Goal: Task Accomplishment & Management: Use online tool/utility

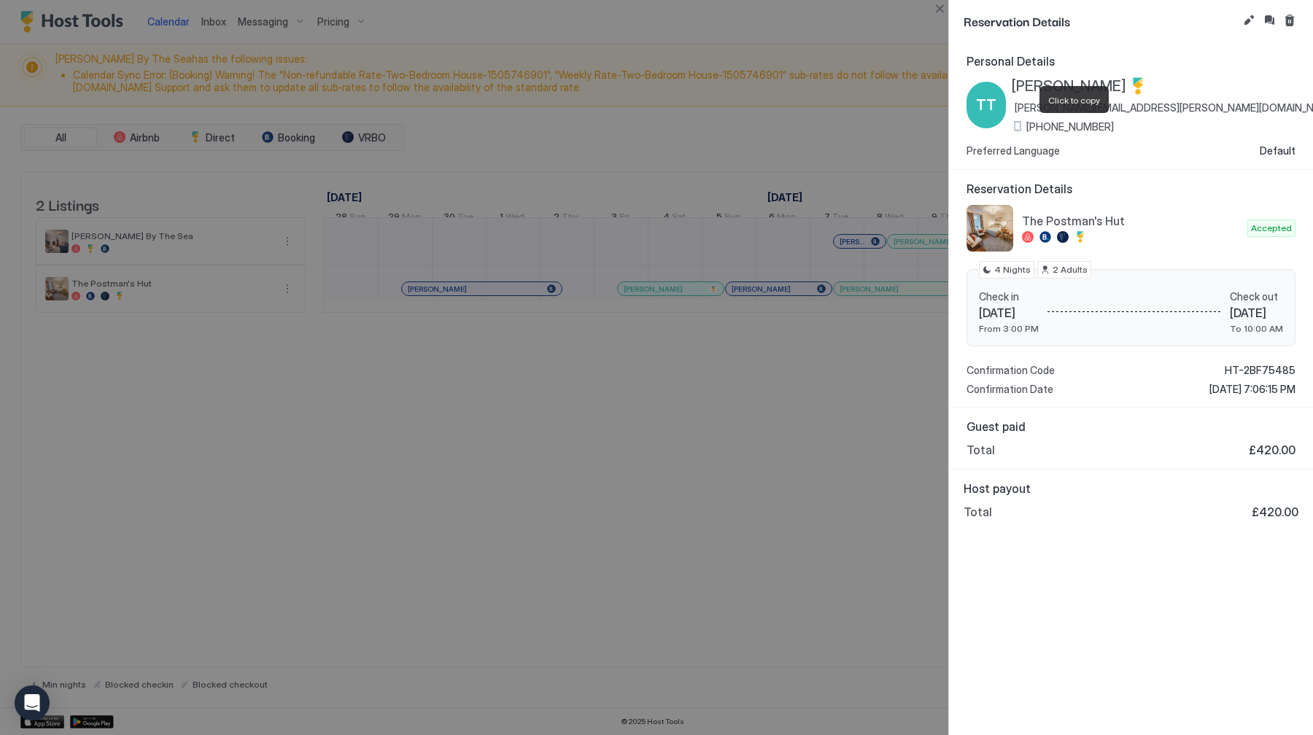
scroll to position [0, 810]
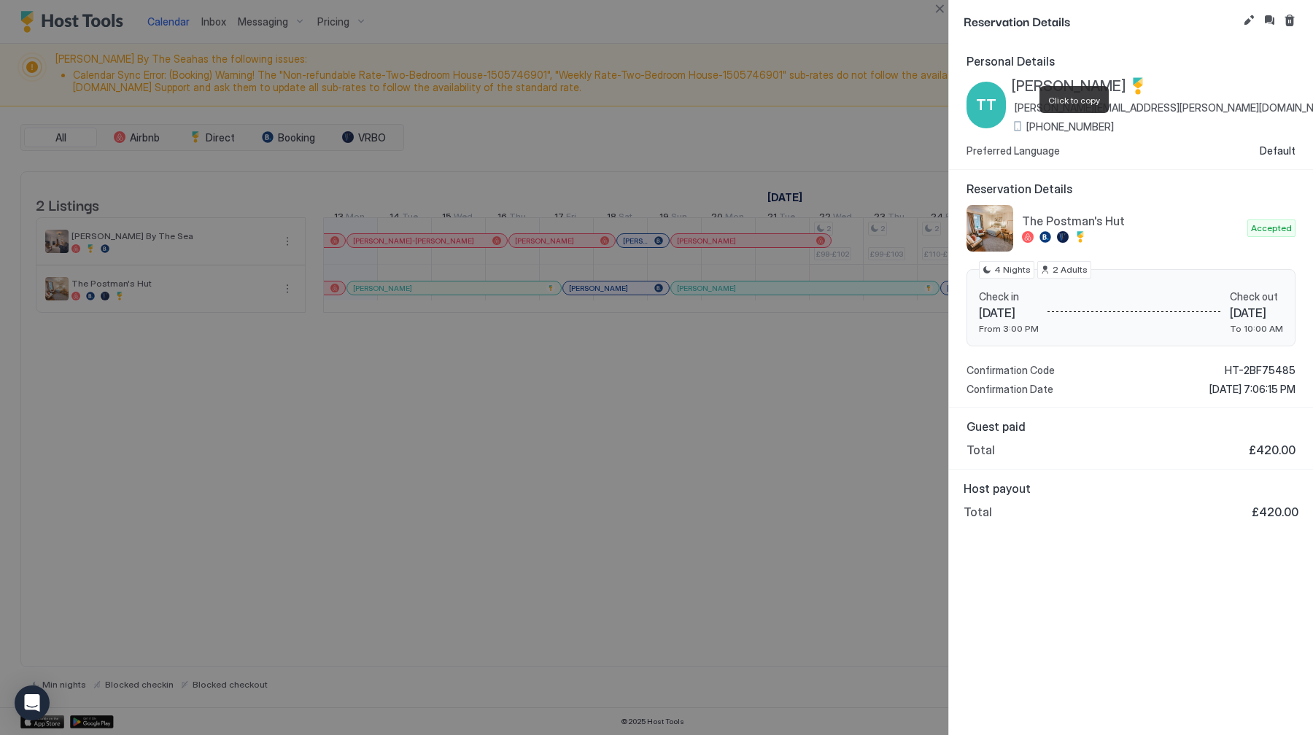
click at [928, 7] on div at bounding box center [656, 367] width 1313 height 735
click at [937, 7] on button "Close" at bounding box center [940, 9] width 18 height 18
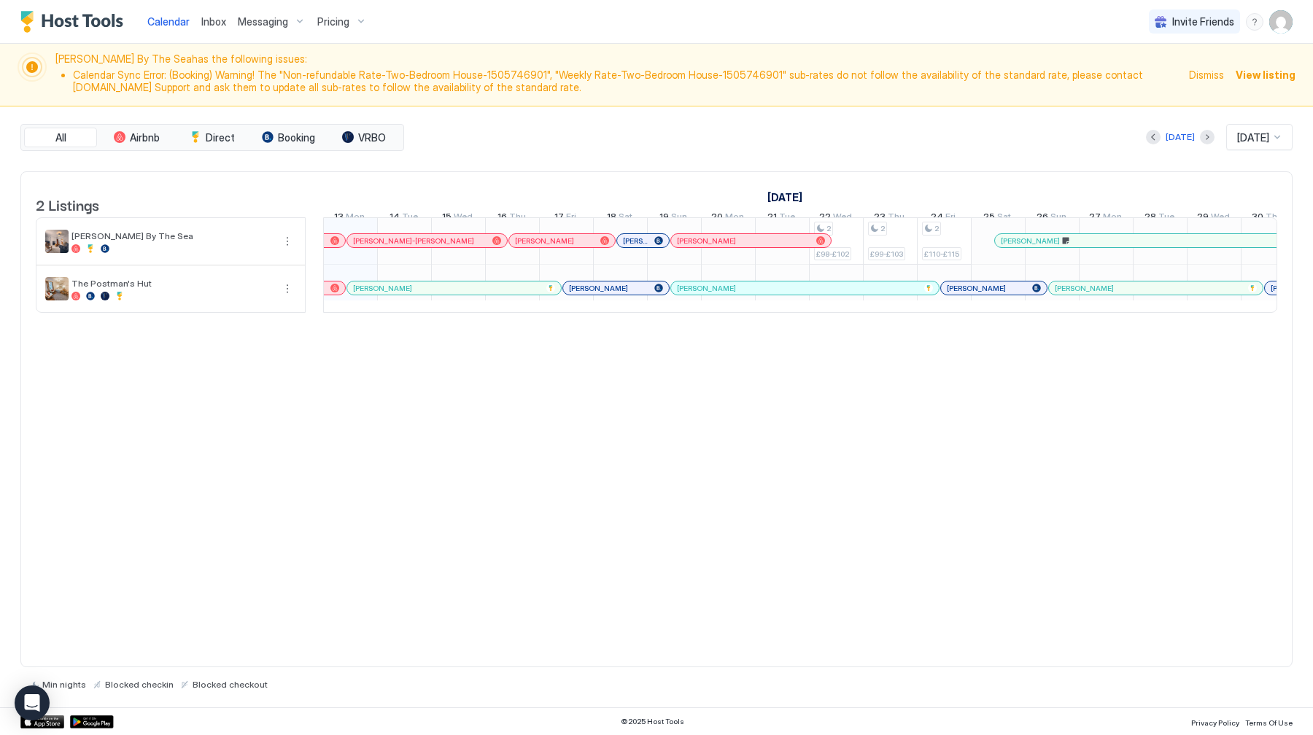
click at [219, 18] on span "Inbox" at bounding box center [213, 21] width 25 height 12
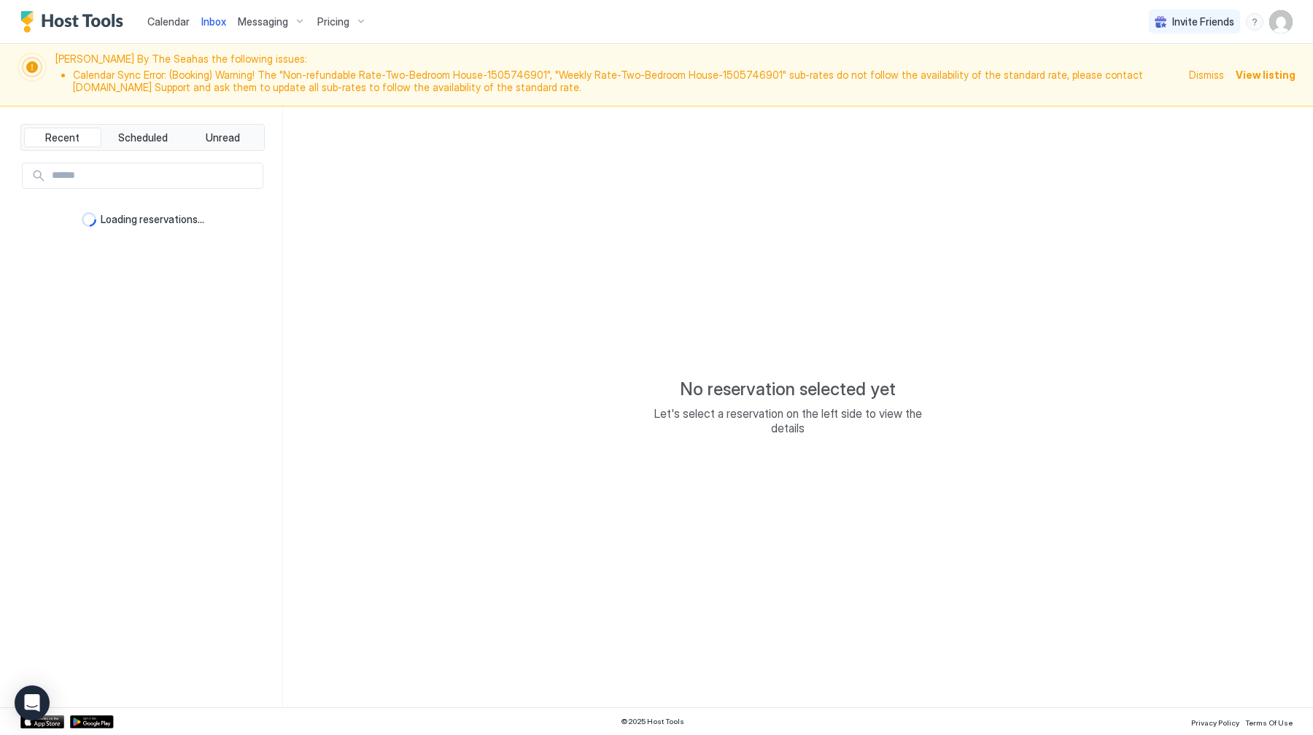
type textarea "*"
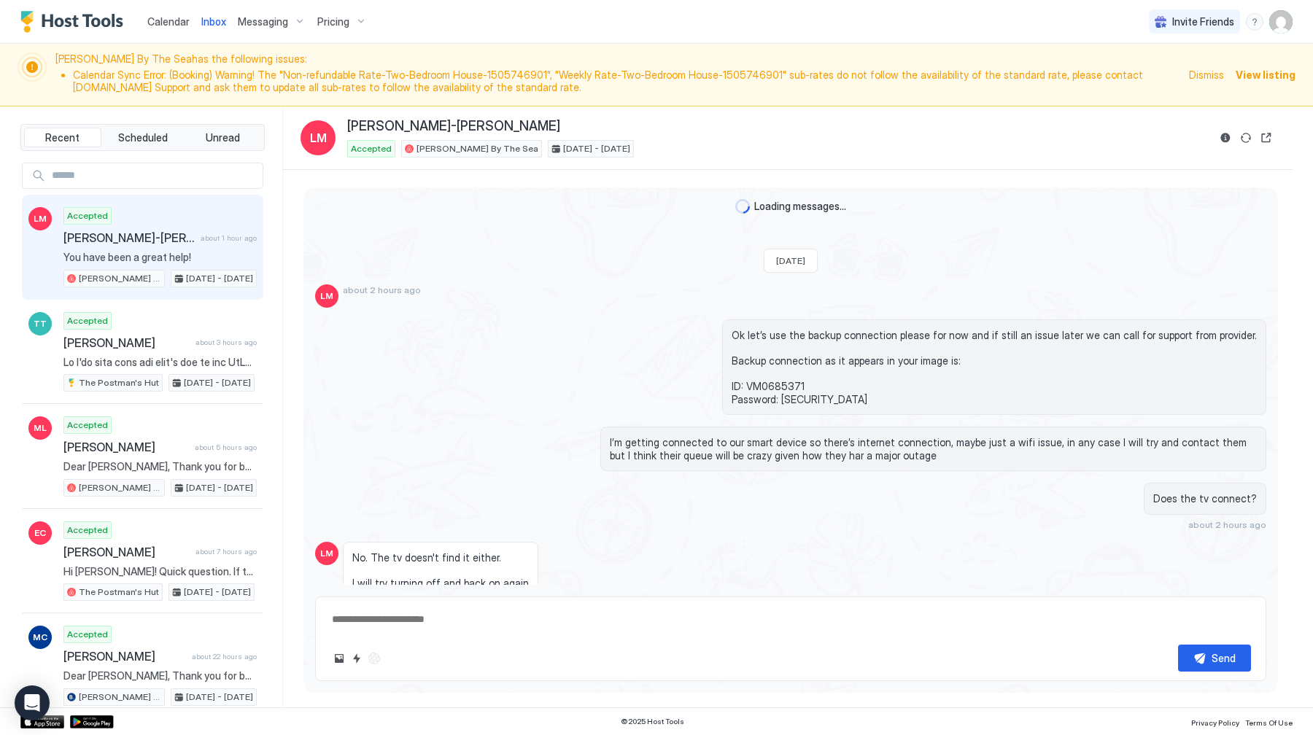
scroll to position [805, 0]
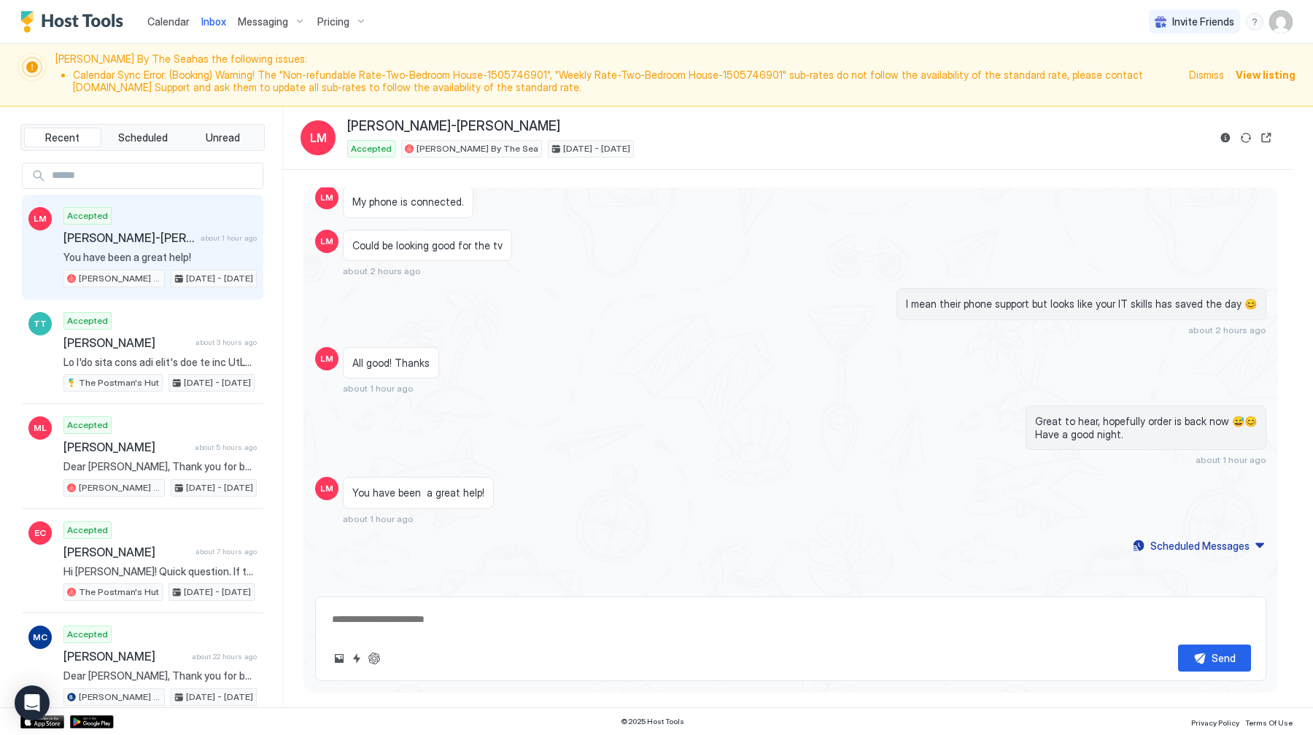
click at [168, 12] on div "Calendar" at bounding box center [169, 21] width 54 height 27
click at [159, 28] on link "Calendar" at bounding box center [168, 21] width 42 height 15
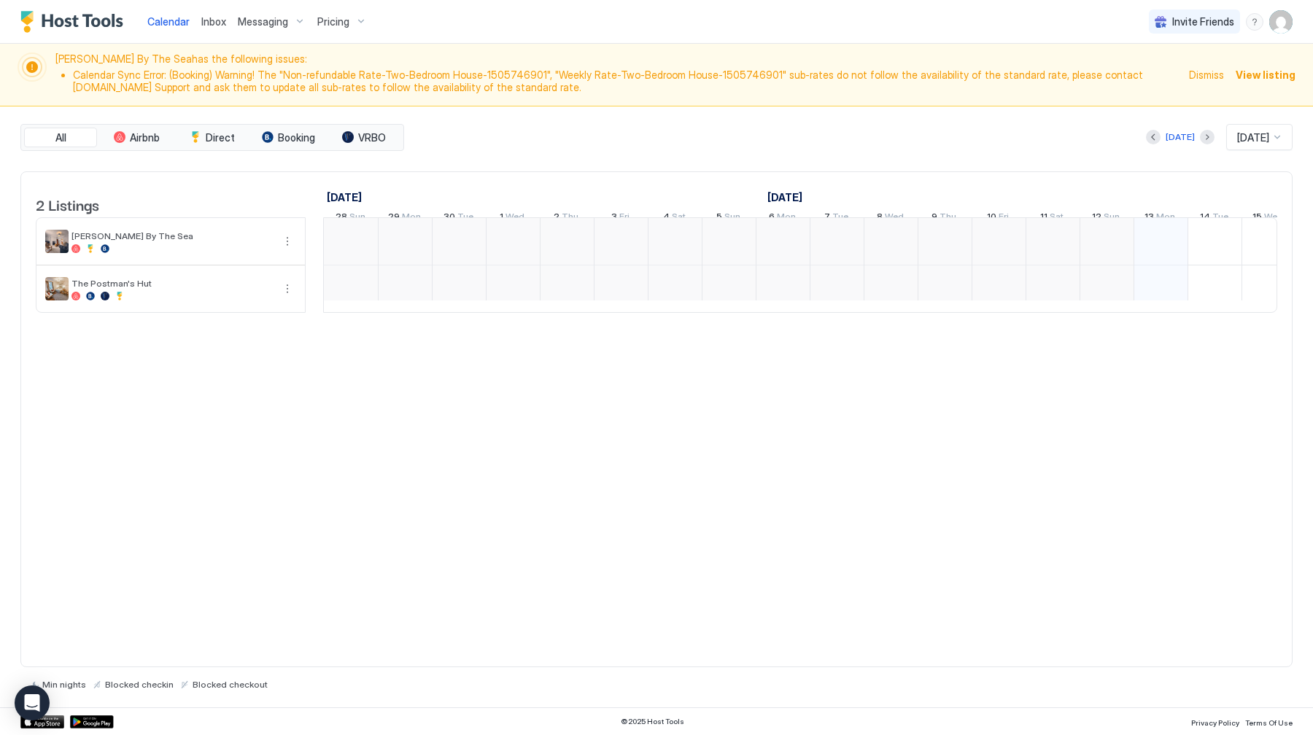
scroll to position [0, 810]
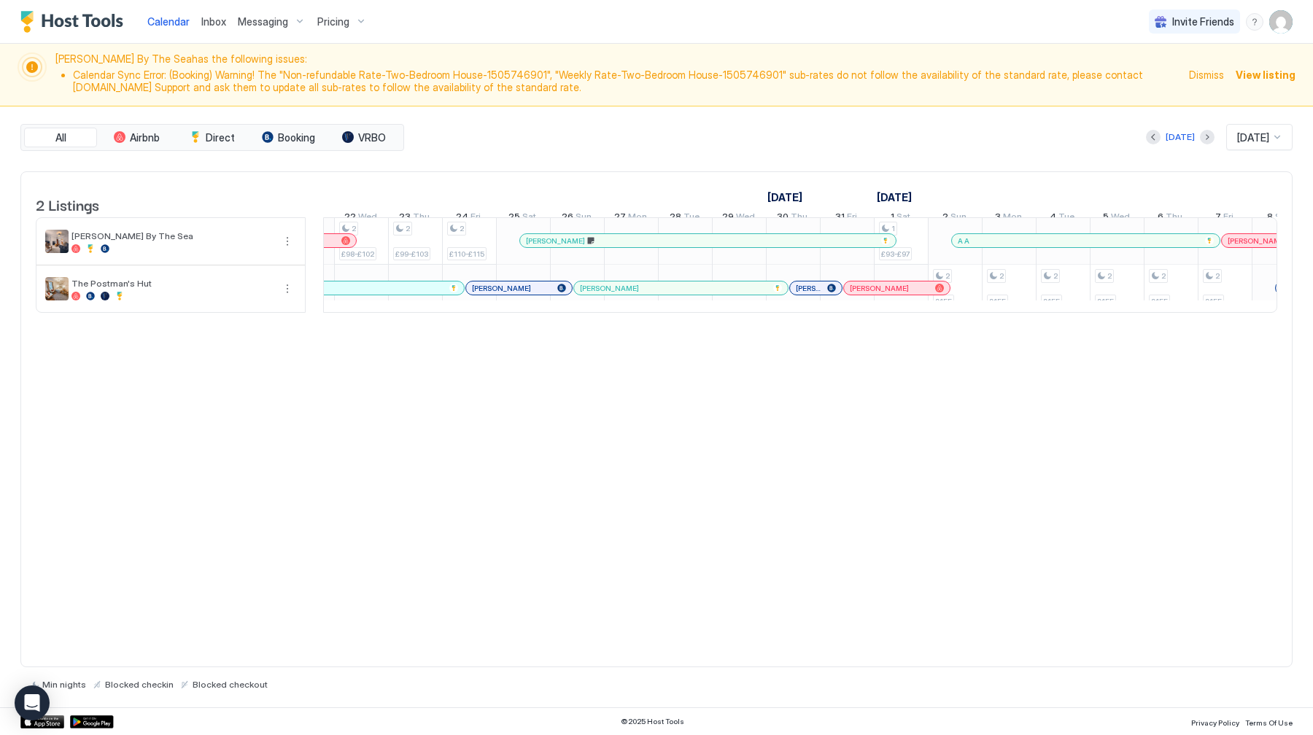
click at [964, 246] on span "A A" at bounding box center [964, 240] width 12 height 9
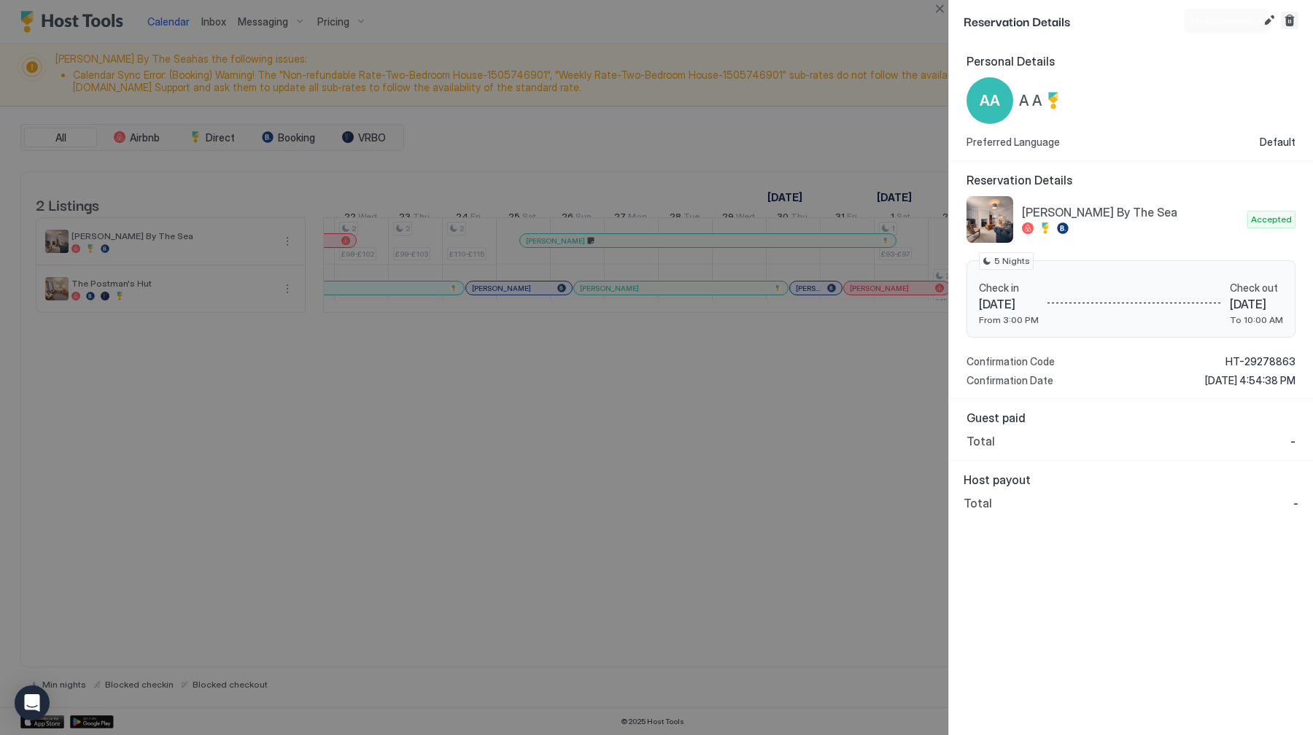
click at [1295, 19] on button "Cancel reservation" at bounding box center [1290, 21] width 18 height 18
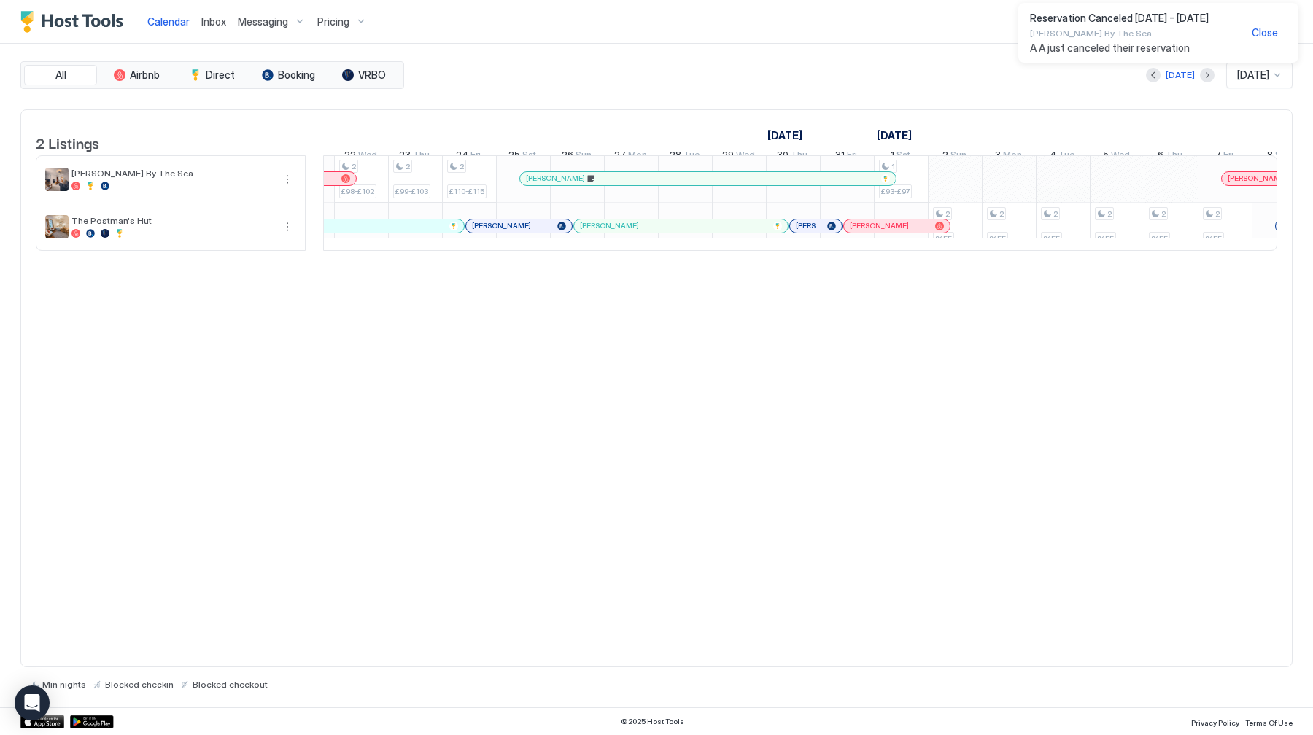
scroll to position [0, 1338]
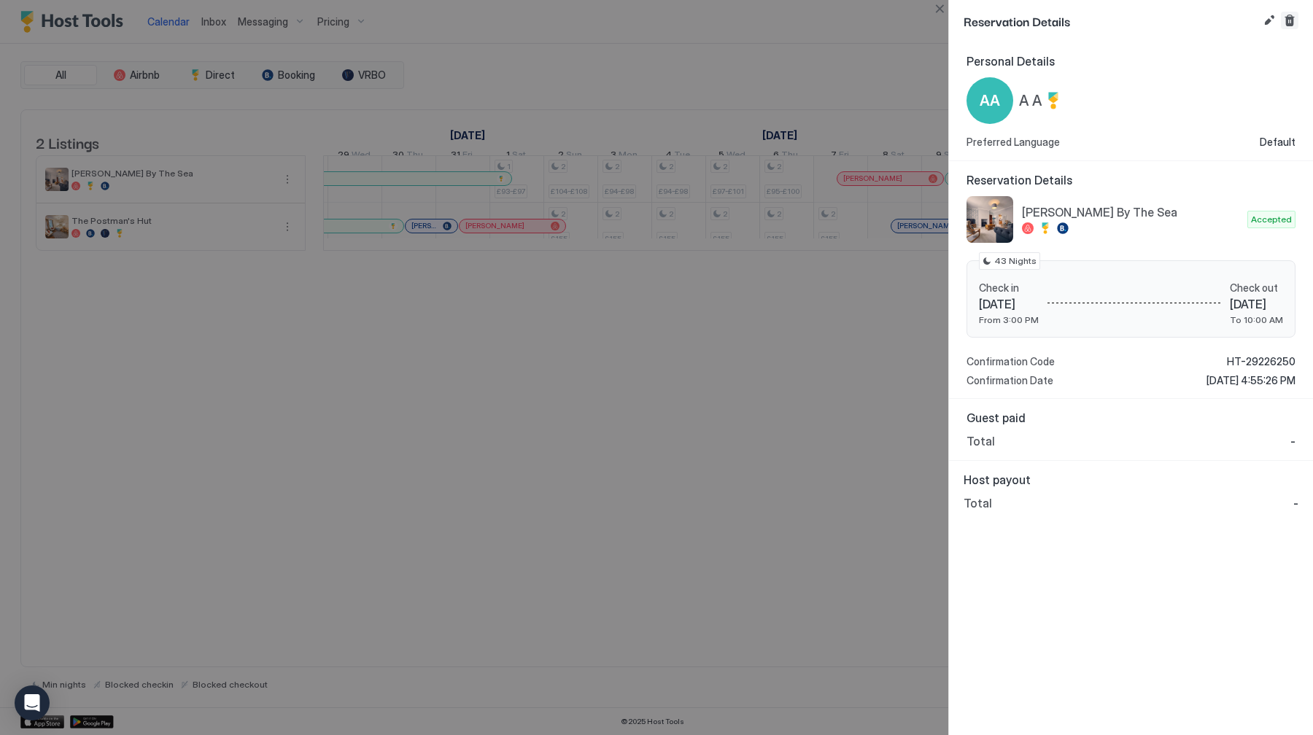
click at [1289, 20] on button "Cancel reservation" at bounding box center [1290, 21] width 18 height 18
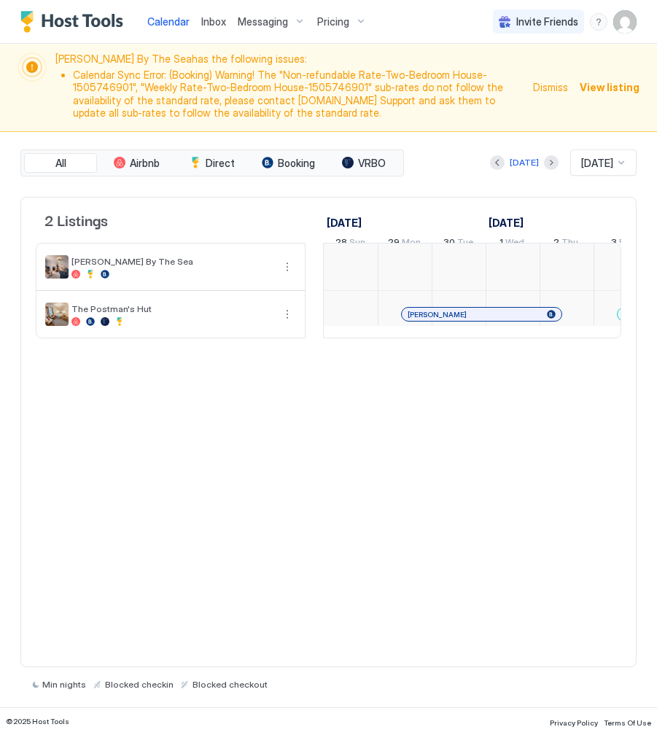
scroll to position [0, 810]
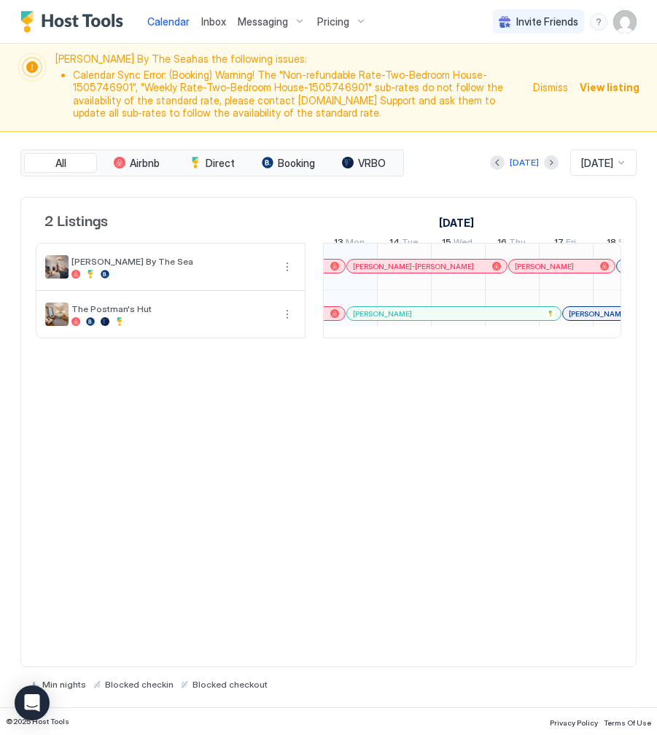
click at [311, 456] on div "2 Listings September 2025 October 2025 November 2025 28 Sun 29 Mon 30 Tue 1 Wed…" at bounding box center [328, 432] width 616 height 470
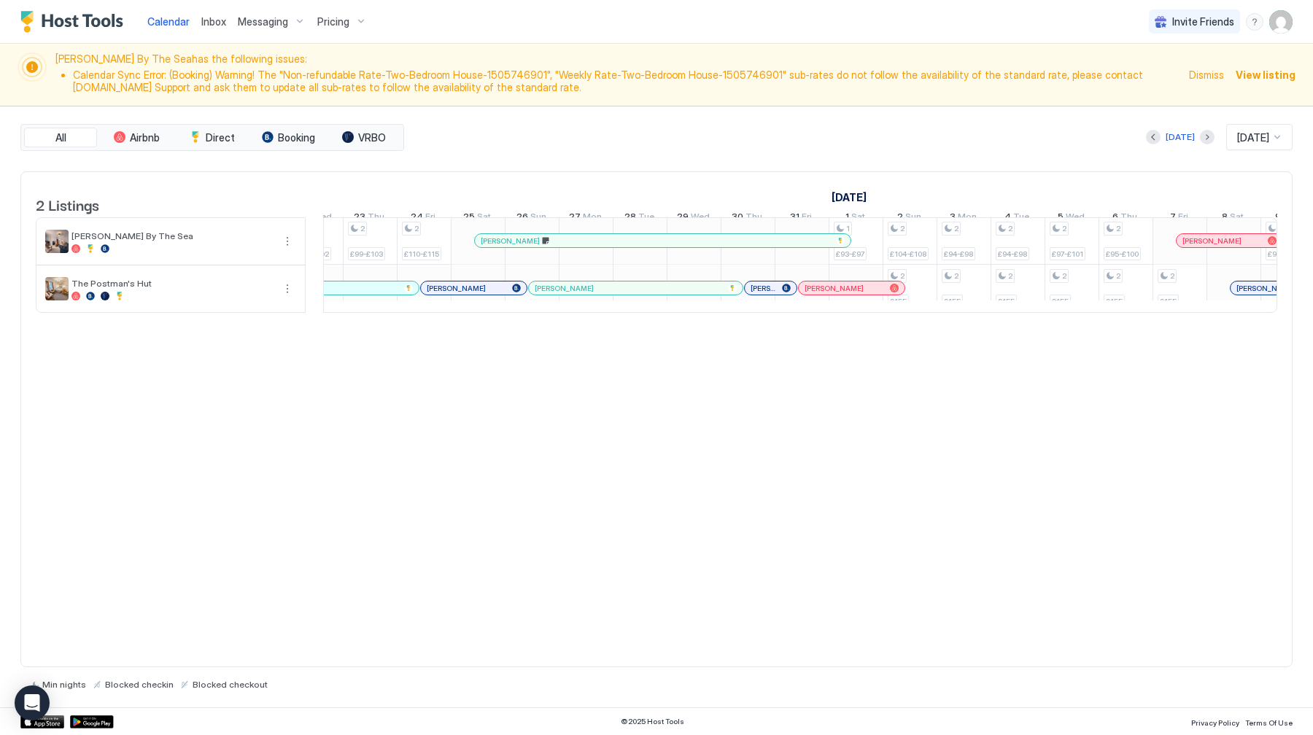
scroll to position [0, 209]
